Goal: Information Seeking & Learning: Find specific fact

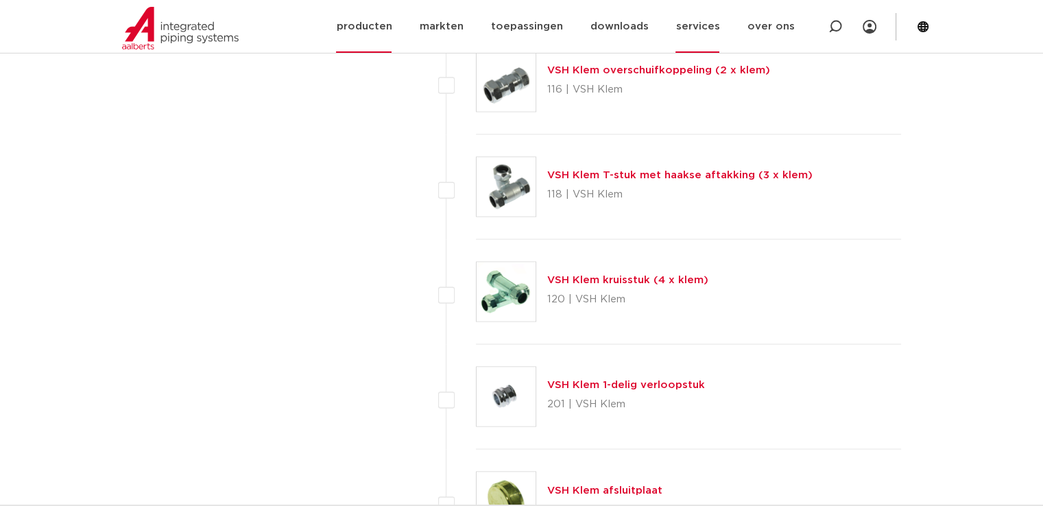
scroll to position [2126, 0]
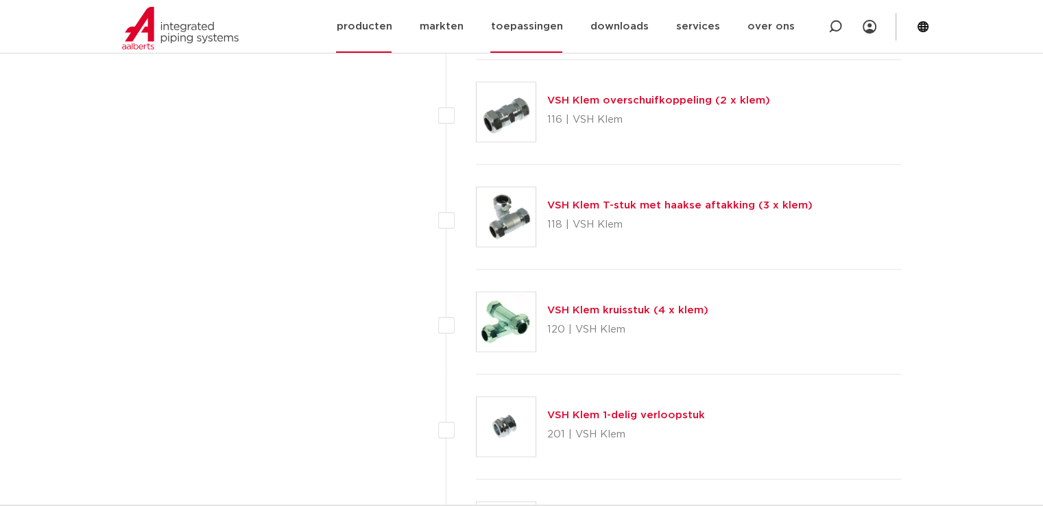
click at [543, 23] on link "toepassingen" at bounding box center [526, 26] width 72 height 53
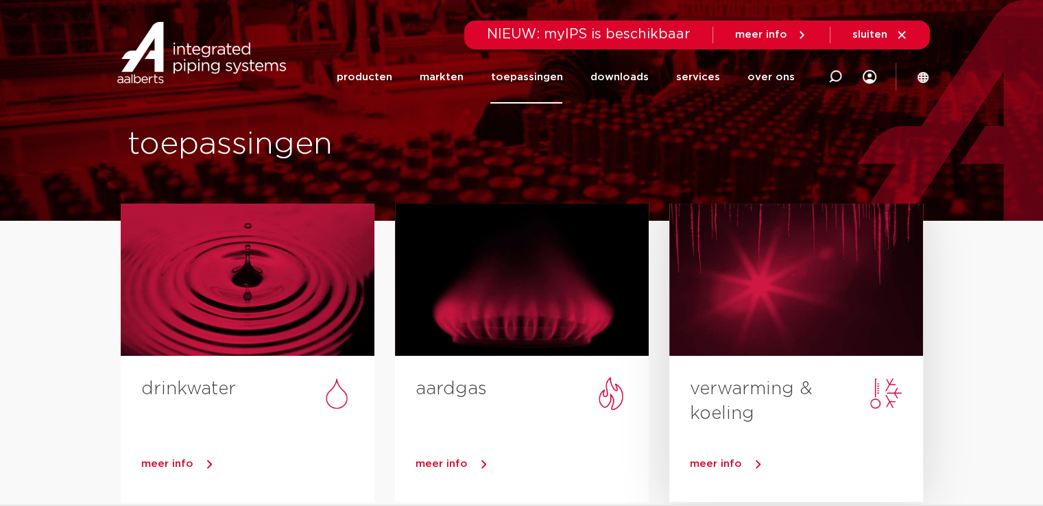
click at [724, 390] on link "verwarming & koeling" at bounding box center [751, 401] width 123 height 43
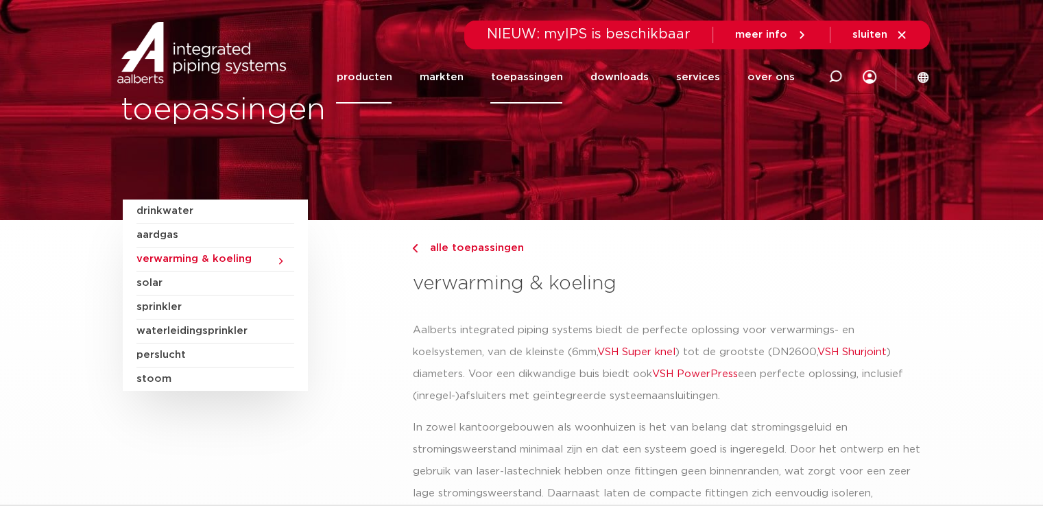
click at [385, 74] on link "producten" at bounding box center [364, 77] width 56 height 53
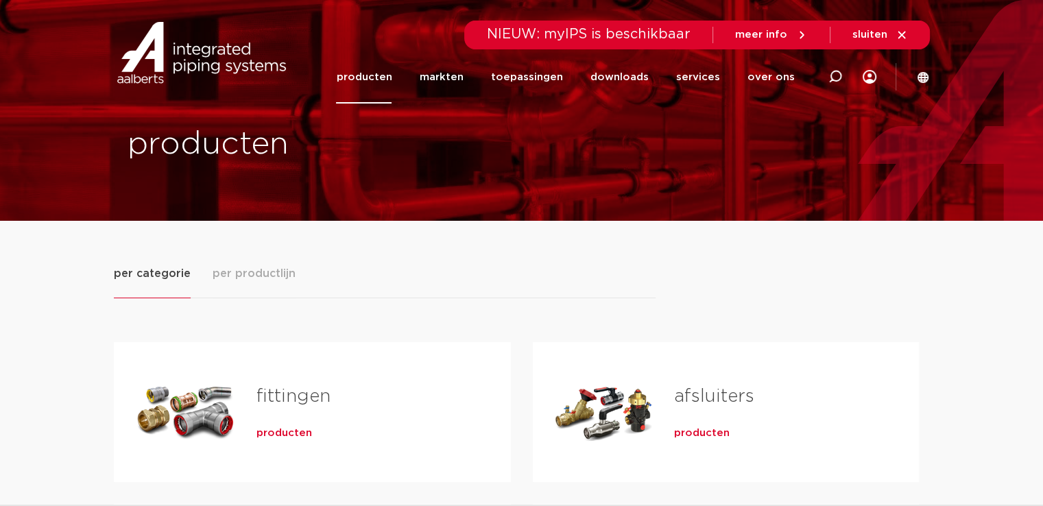
click at [280, 431] on span "producten" at bounding box center [284, 434] width 56 height 14
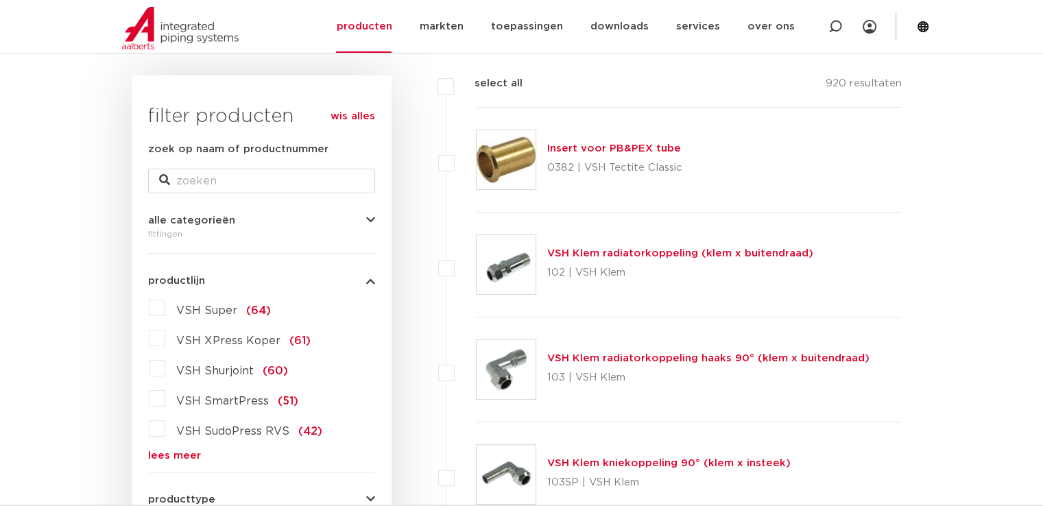
scroll to position [206, 0]
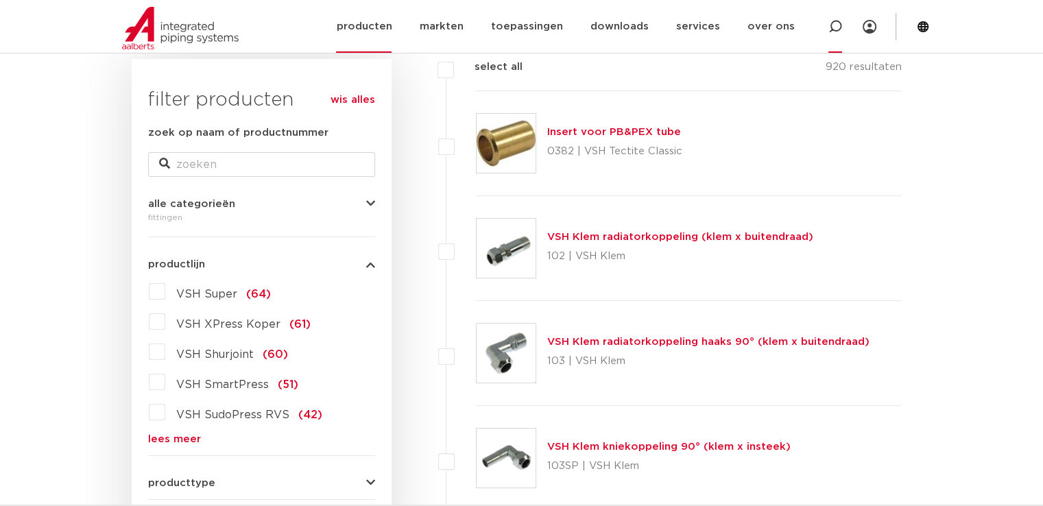
click at [837, 25] on icon at bounding box center [835, 27] width 14 height 14
type input "aansluitkoppeling M22 15mm"
click button "Zoeken" at bounding box center [0, 0] width 0 height 0
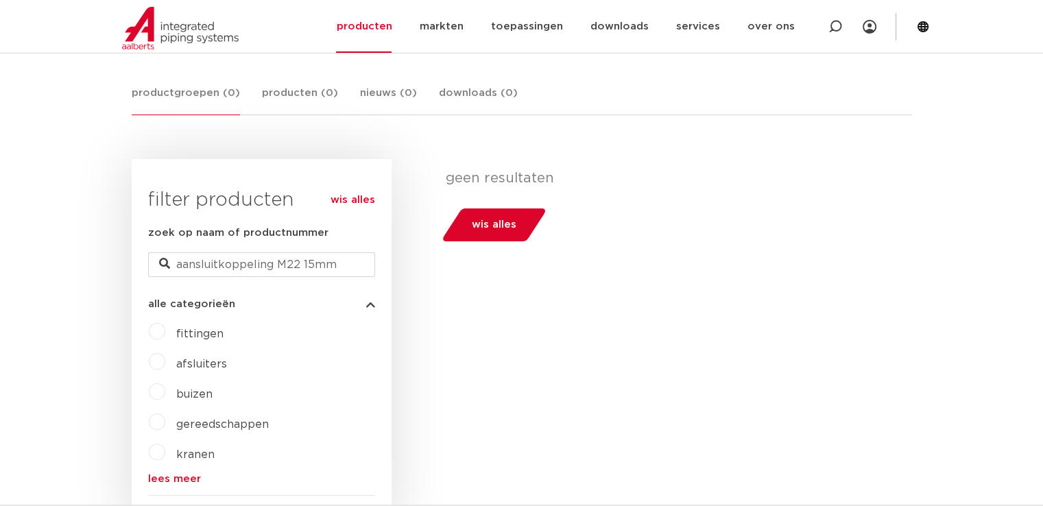
scroll to position [137, 0]
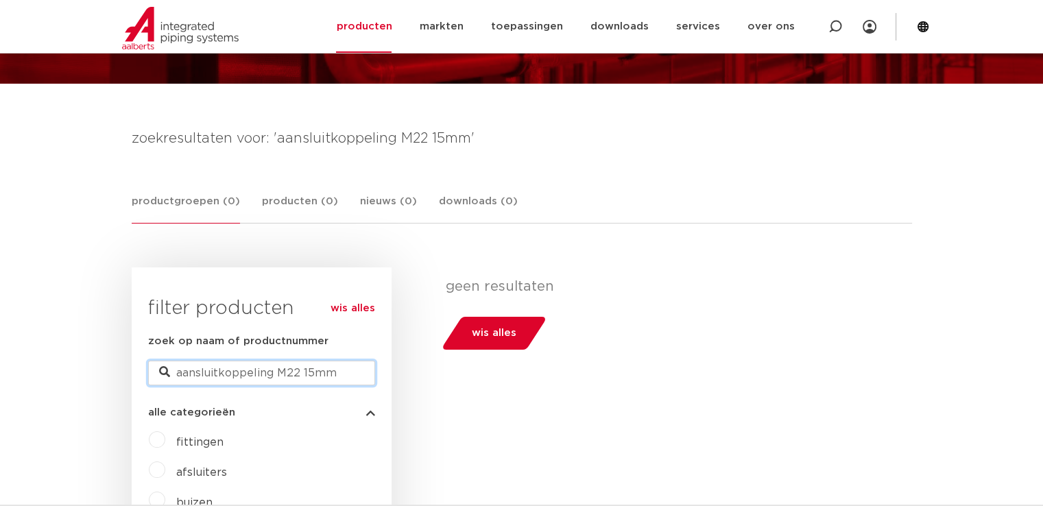
drag, startPoint x: 296, startPoint y: 372, endPoint x: 279, endPoint y: 375, distance: 17.5
click at [279, 375] on input "aansluitkoppeling M22 15mm" at bounding box center [261, 373] width 227 height 25
type input "aansluitkoppeling 15mm"
